Goal: Information Seeking & Learning: Understand process/instructions

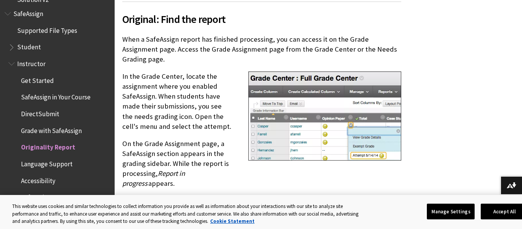
scroll to position [332, 0]
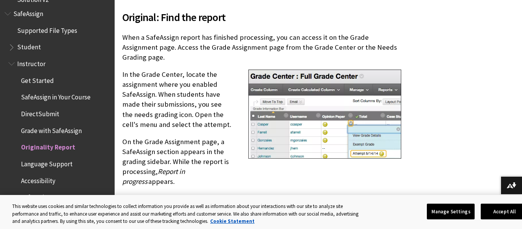
click at [52, 76] on span "Get Started" at bounding box center [61, 80] width 98 height 13
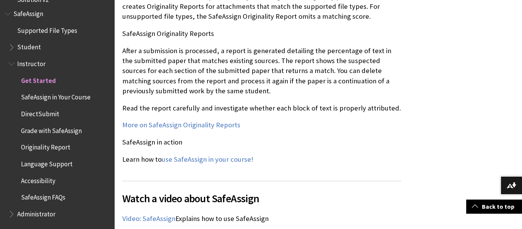
scroll to position [925, 0]
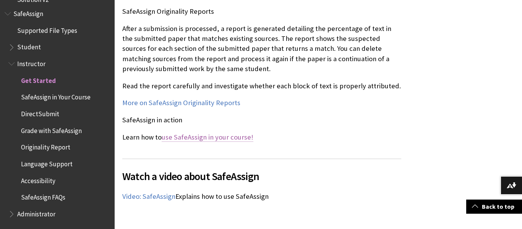
click at [207, 133] on link "use SafeAssign in your course!" at bounding box center [208, 137] width 92 height 9
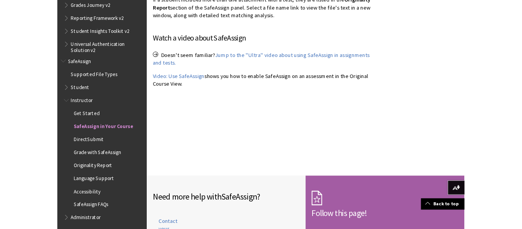
scroll to position [962, 0]
